Goal: Task Accomplishment & Management: Use online tool/utility

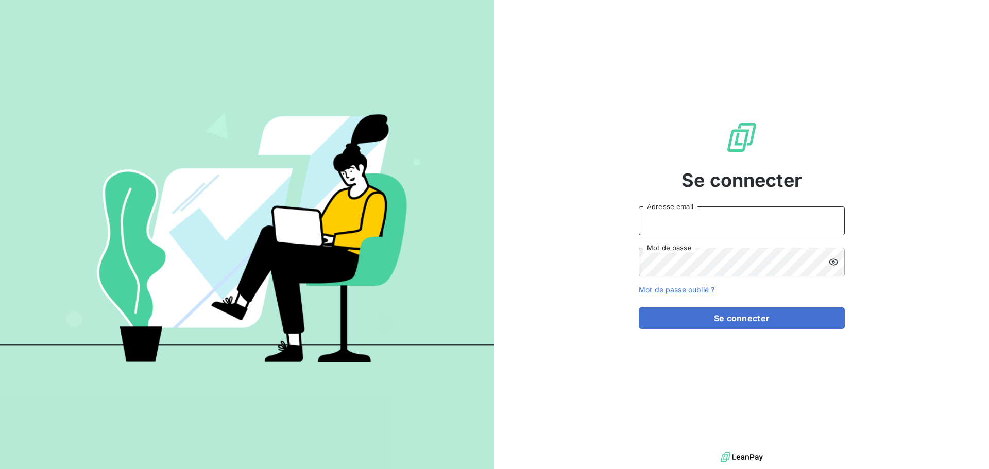
type input "d.vaillant@geoxium.fr"
click at [834, 263] on icon at bounding box center [833, 262] width 9 height 7
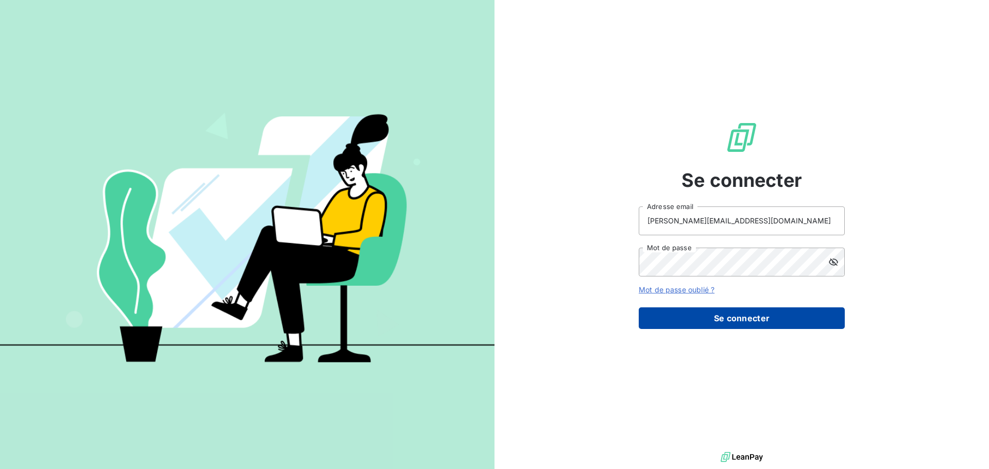
click at [726, 320] on button "Se connecter" at bounding box center [742, 319] width 206 height 22
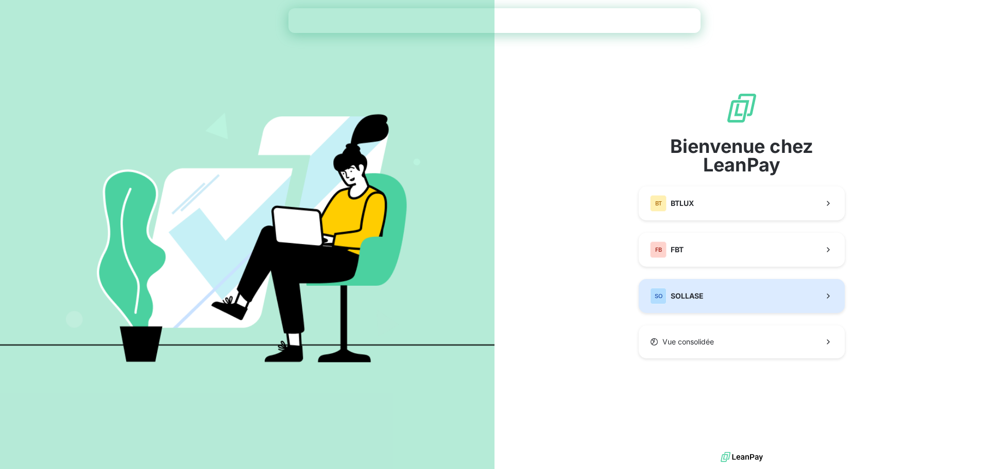
click at [667, 300] on div "SO SOLLASE" at bounding box center [677, 296] width 54 height 16
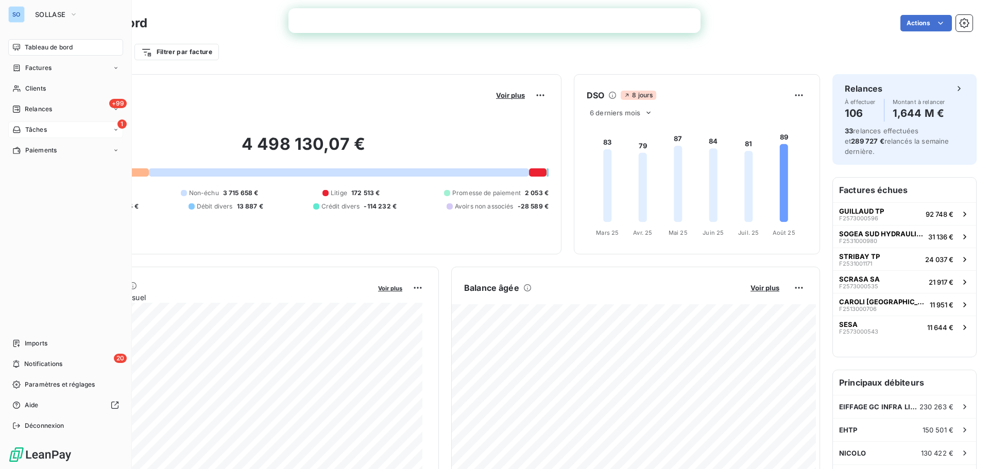
click at [115, 128] on icon at bounding box center [116, 130] width 6 height 6
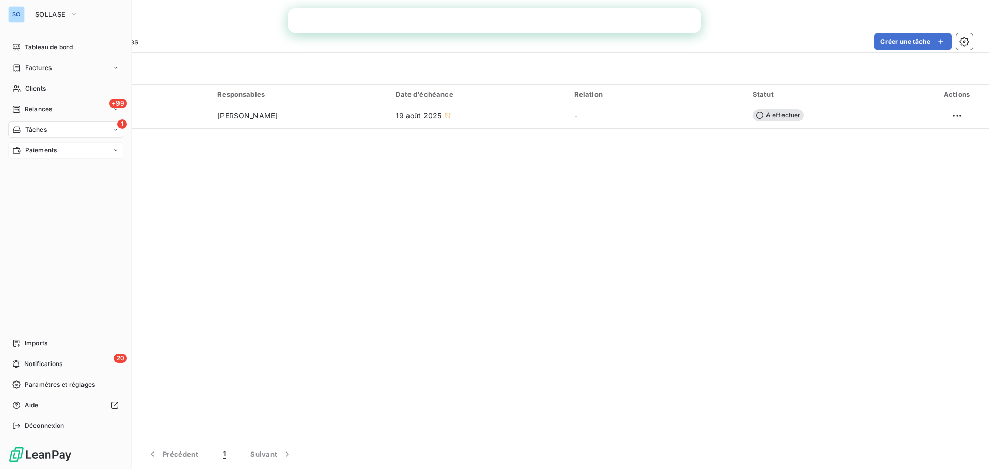
click at [28, 155] on span "Paiements" at bounding box center [40, 150] width 31 height 9
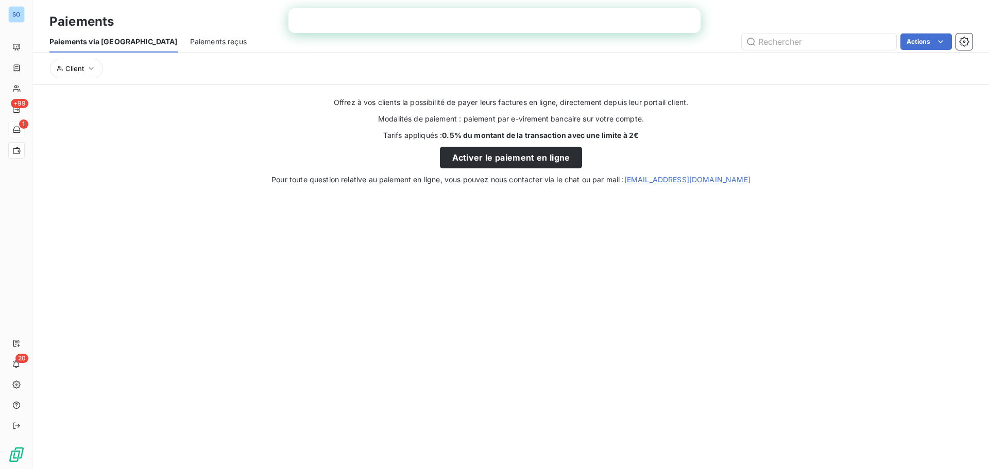
click at [190, 42] on span "Paiements reçus" at bounding box center [218, 42] width 57 height 10
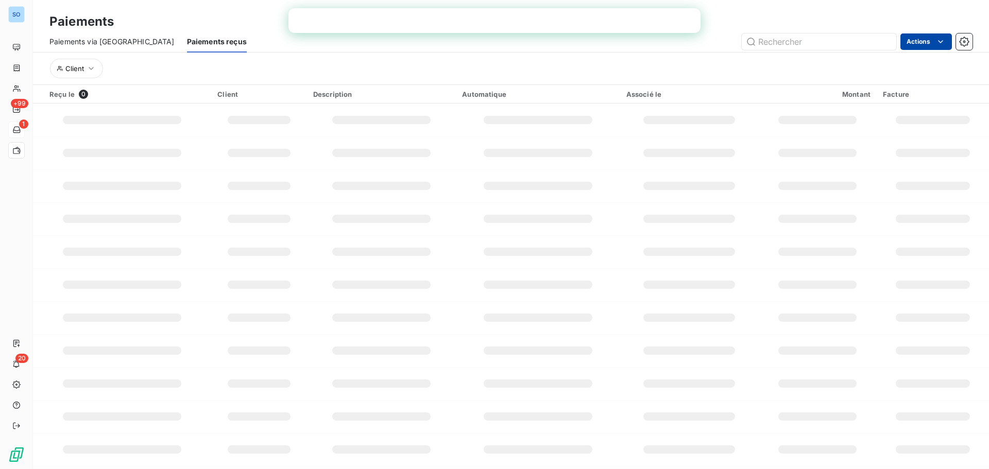
click at [946, 50] on div "Actions" at bounding box center [616, 41] width 714 height 16
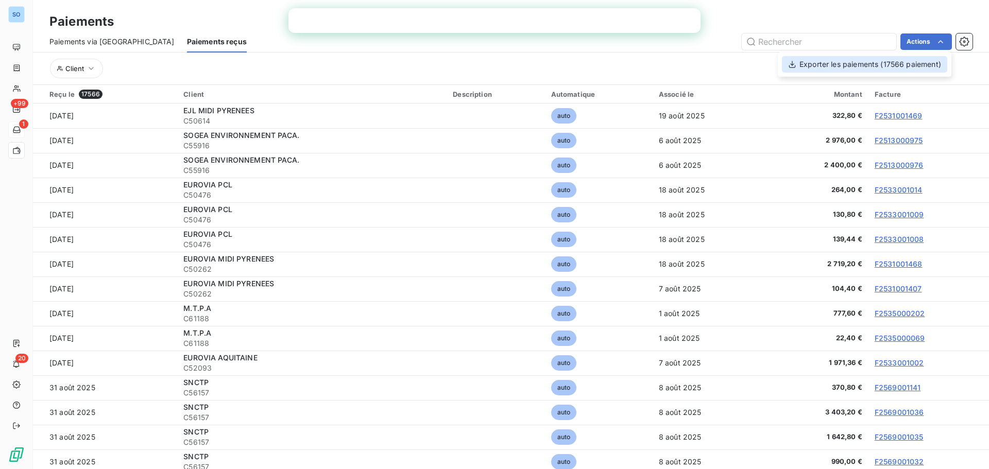
click at [849, 65] on div "Exporter les paiements (17566 paiement)" at bounding box center [864, 64] width 165 height 16
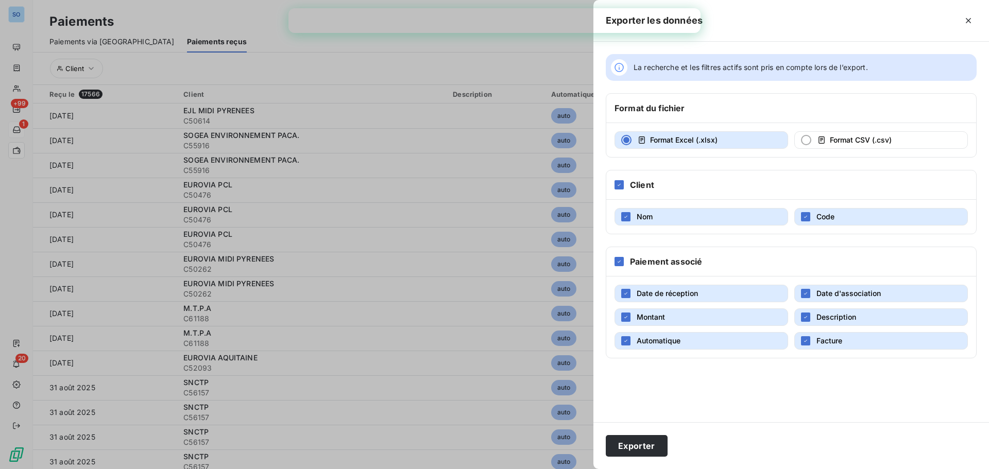
click at [736, 26] on div at bounding box center [840, 20] width 274 height 16
click at [656, 450] on button "Exporter" at bounding box center [637, 446] width 62 height 22
